Goal: Transaction & Acquisition: Purchase product/service

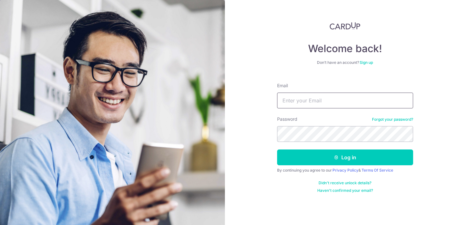
type input "Kelvintanjiancai@gmail.com"
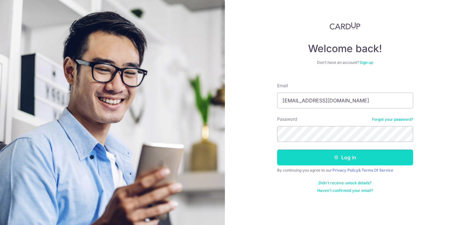
click at [341, 157] on button "Log in" at bounding box center [345, 158] width 136 height 16
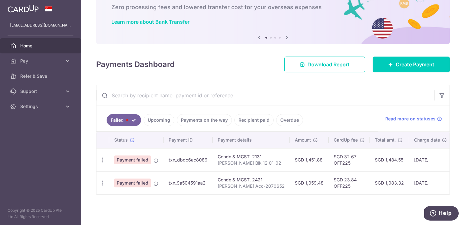
click at [135, 150] on td "Payment failed" at bounding box center [136, 159] width 54 height 23
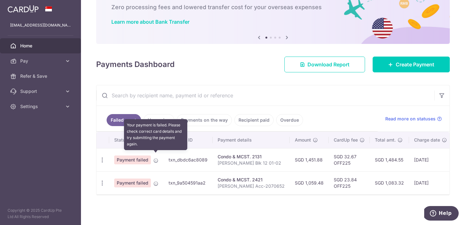
click at [157, 158] on icon at bounding box center [155, 160] width 5 height 5
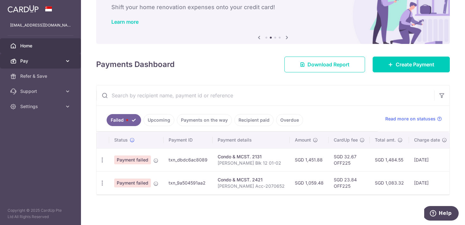
click at [69, 62] on icon at bounding box center [67, 61] width 6 height 6
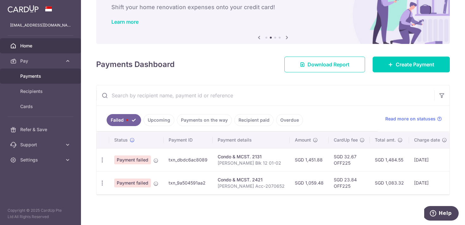
click at [51, 79] on span "Payments" at bounding box center [41, 76] width 42 height 6
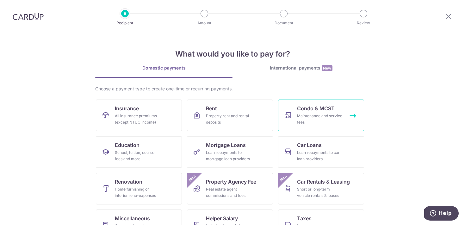
click at [333, 121] on div "Maintenance and service fees" at bounding box center [320, 119] width 46 height 13
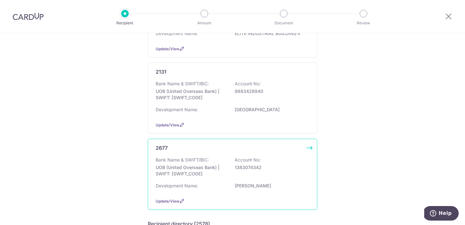
scroll to position [136, 0]
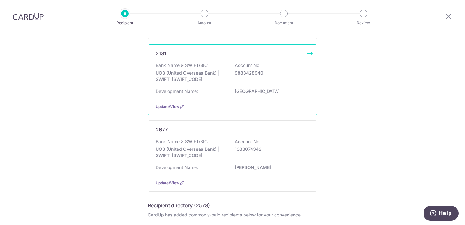
click at [304, 51] on div "2131 Bank Name & SWIFT/BIC: UOB (United Overseas Bank) | SWIFT: [SWIFT_CODE] Ac…" at bounding box center [232, 79] width 169 height 71
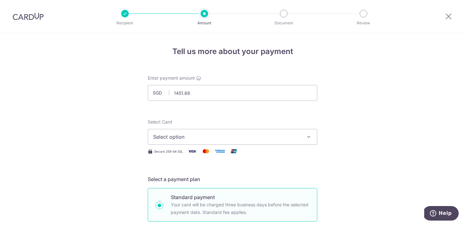
type input "1,451.88"
click at [187, 138] on span "Select option" at bounding box center [226, 137] width 147 height 8
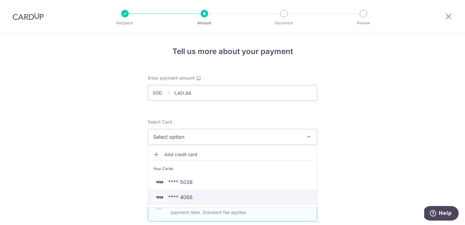
click at [209, 198] on span "**** 4066" at bounding box center [232, 197] width 159 height 8
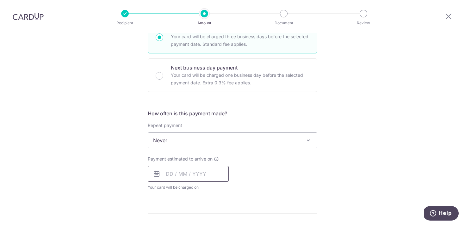
scroll to position [168, 0]
click at [192, 174] on input "text" at bounding box center [188, 174] width 81 height 16
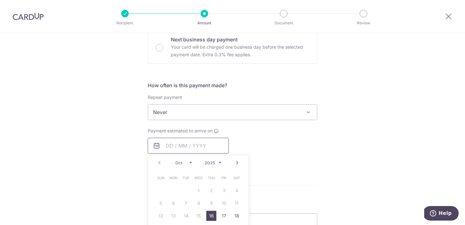
scroll to position [201, 0]
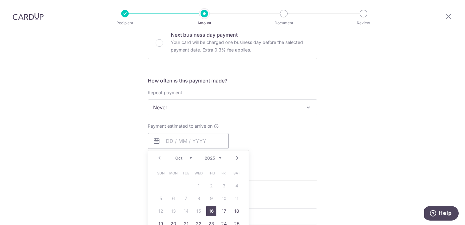
click at [211, 207] on link "16" at bounding box center [211, 211] width 10 height 10
type input "16/10/2025"
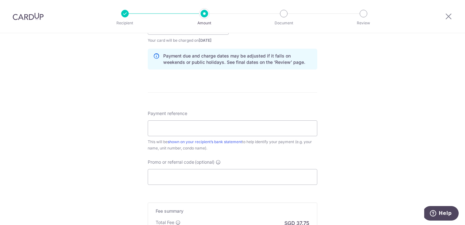
scroll to position [324, 0]
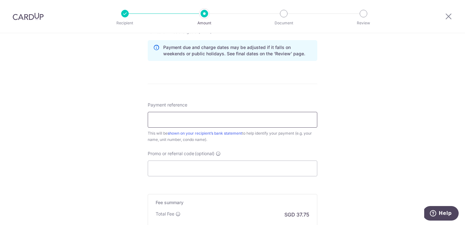
click at [218, 118] on input "Payment reference" at bounding box center [232, 120] width 169 height 16
type input "Tan Ah Lak Blk 12 01-02"
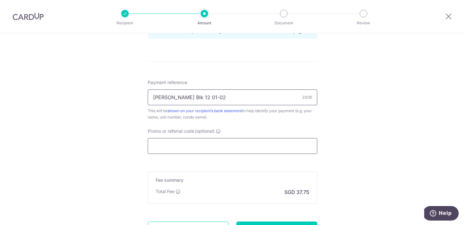
scroll to position [346, 0]
click at [254, 151] on input "Promo or referral code (optional)" at bounding box center [232, 146] width 169 height 16
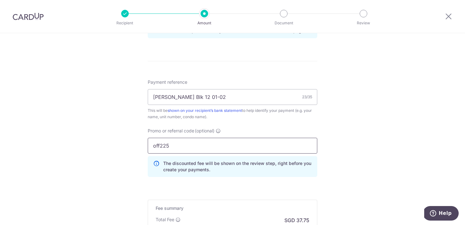
type input "off225"
click at [412, 150] on div "Tell us more about your payment Enter payment amount SGD 1,451.88 1451.88 Selec…" at bounding box center [232, 0] width 465 height 626
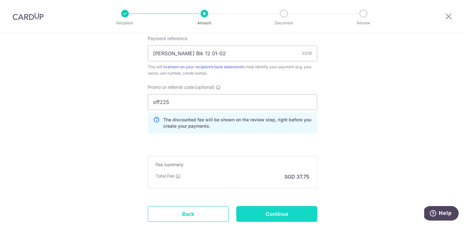
scroll to position [390, 0]
click at [293, 210] on input "Continue" at bounding box center [276, 214] width 81 height 16
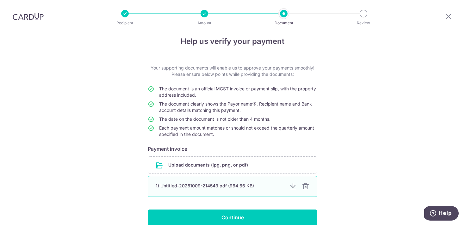
scroll to position [10, 0]
click at [252, 190] on div "1) Untitled-20251009-214543.pdf (964.66 KB)" at bounding box center [232, 186] width 169 height 21
click at [233, 187] on div "1) Untitled-20251009-214543.pdf (964.66 KB)" at bounding box center [220, 185] width 128 height 6
click at [302, 186] on div at bounding box center [306, 186] width 8 height 8
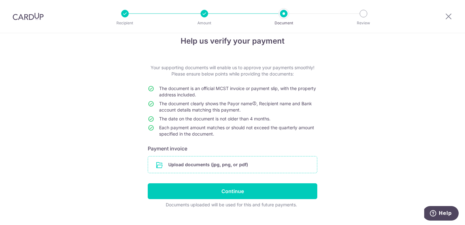
click at [265, 164] on input "file" at bounding box center [232, 164] width 169 height 16
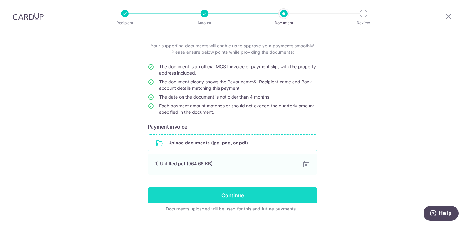
scroll to position [49, 0]
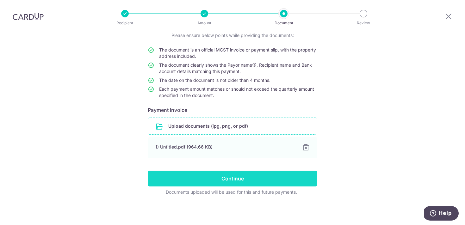
click at [258, 181] on input "Continue" at bounding box center [232, 179] width 169 height 16
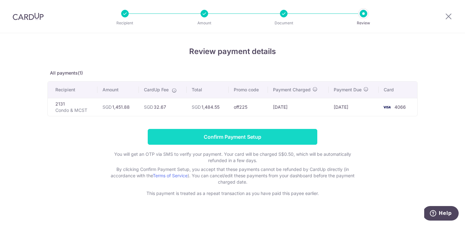
click at [201, 141] on input "Confirm Payment Setup" at bounding box center [232, 137] width 169 height 16
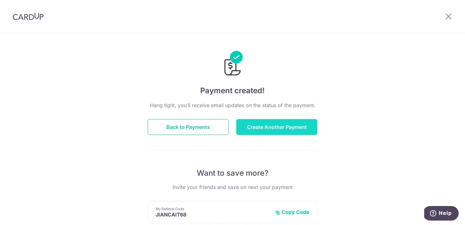
click at [252, 127] on button "Create Another Payment" at bounding box center [276, 127] width 81 height 16
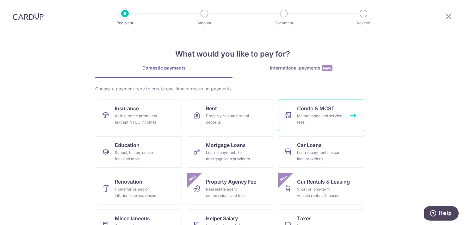
click at [323, 111] on span "Condo & MCST" at bounding box center [316, 109] width 38 height 8
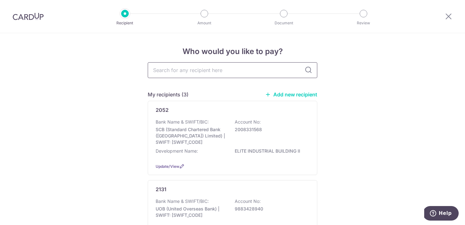
click at [232, 76] on input "text" at bounding box center [232, 70] width 169 height 16
type input "2421"
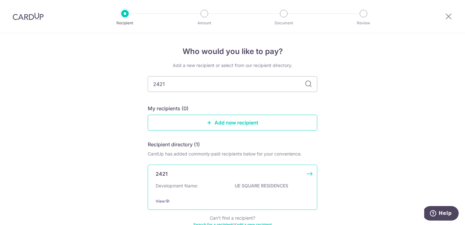
click at [211, 178] on div "2421 Development Name: UE SQUARE RESIDENCES View" at bounding box center [232, 187] width 169 height 45
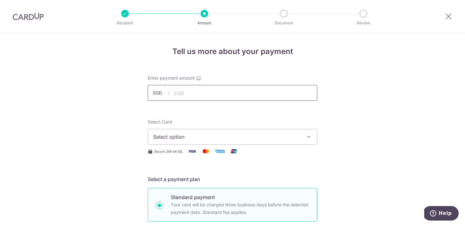
click at [252, 96] on input "text" at bounding box center [232, 93] width 169 height 16
type input "1,059.48"
click at [199, 134] on span "Select option" at bounding box center [226, 137] width 147 height 8
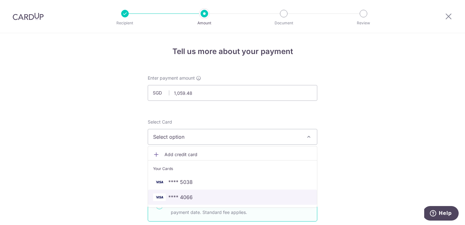
click at [189, 193] on link "**** 4066" at bounding box center [232, 197] width 169 height 15
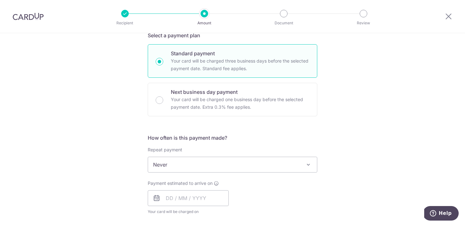
scroll to position [152, 0]
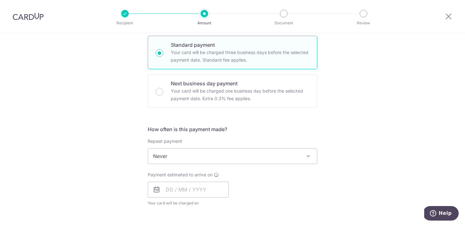
click at [203, 150] on span "Never" at bounding box center [232, 156] width 169 height 15
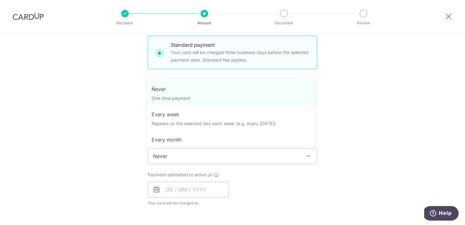
click at [203, 150] on span "Never" at bounding box center [232, 156] width 169 height 15
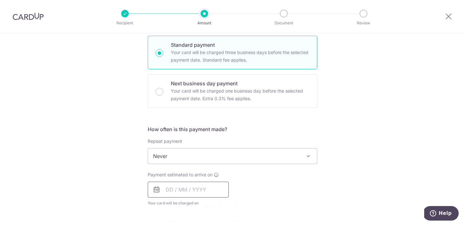
click at [187, 189] on input "text" at bounding box center [188, 190] width 81 height 16
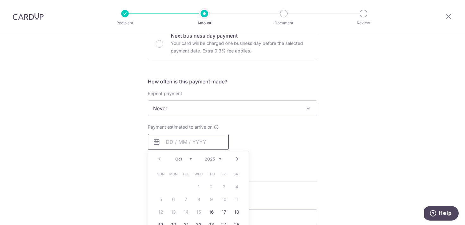
scroll to position [200, 0]
drag, startPoint x: 208, startPoint y: 214, endPoint x: 256, endPoint y: 205, distance: 48.4
click at [209, 213] on link "16" at bounding box center [211, 212] width 10 height 10
type input "16/10/2025"
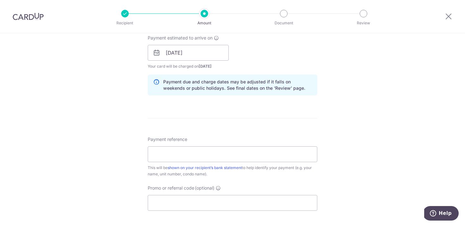
scroll to position [337, 0]
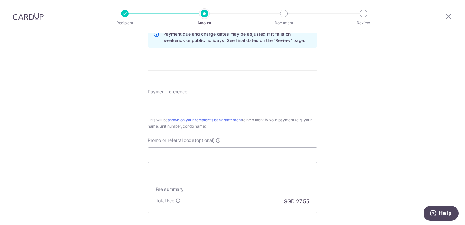
click at [231, 108] on input "Payment reference" at bounding box center [232, 107] width 169 height 16
type input "Tan Ah Lak Acc-2070652"
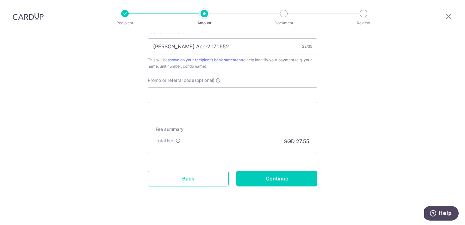
scroll to position [406, 0]
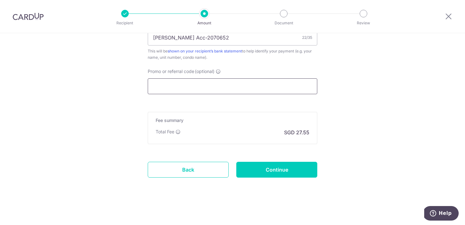
click at [203, 91] on input "Promo or referral code (optional)" at bounding box center [232, 86] width 169 height 16
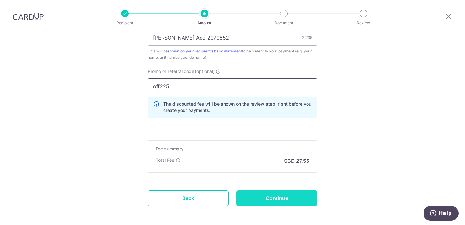
type input "off225"
click at [276, 193] on input "Continue" at bounding box center [276, 198] width 81 height 16
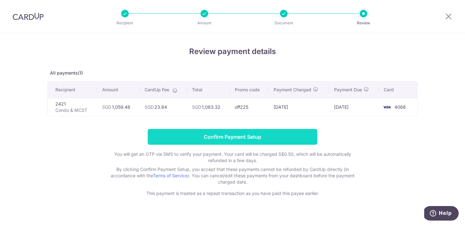
click at [187, 135] on input "Confirm Payment Setup" at bounding box center [232, 137] width 169 height 16
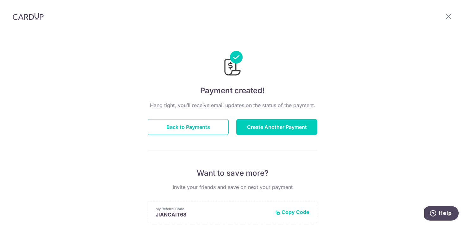
click at [282, 138] on div "Hang tight, you’ll receive email updates on the status of the payment. Back to …" at bounding box center [232, 221] width 169 height 240
